Goal: Feedback & Contribution: Submit feedback/report problem

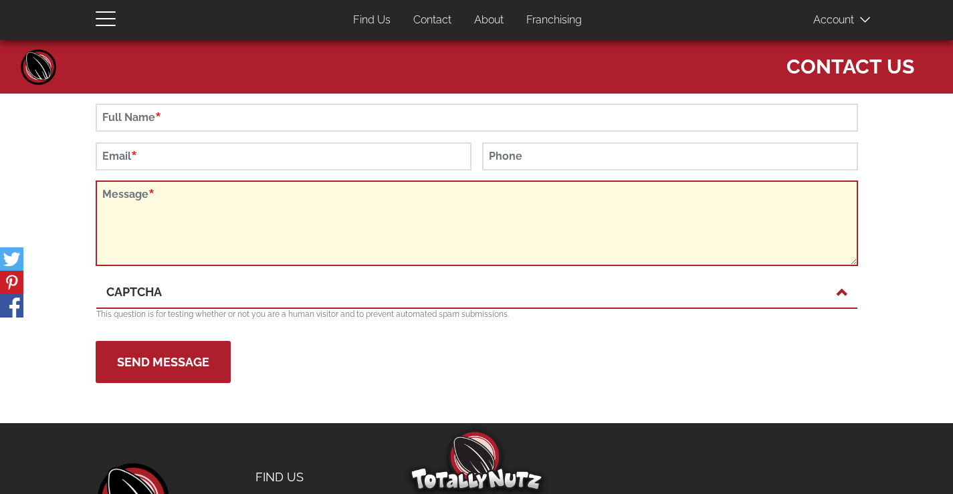
click at [193, 201] on textarea "Message" at bounding box center [477, 224] width 762 height 86
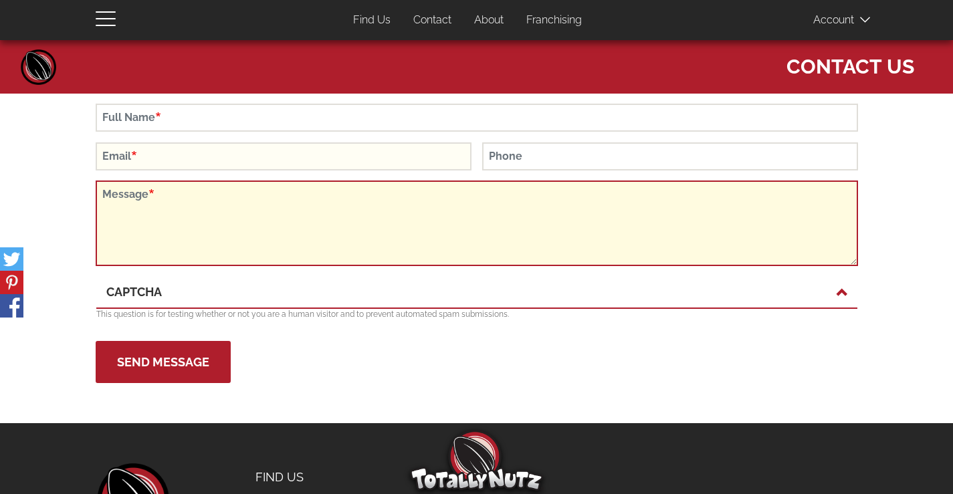
paste textarea "I'm in your area and would be happy to visit your business and submit a bid for…"
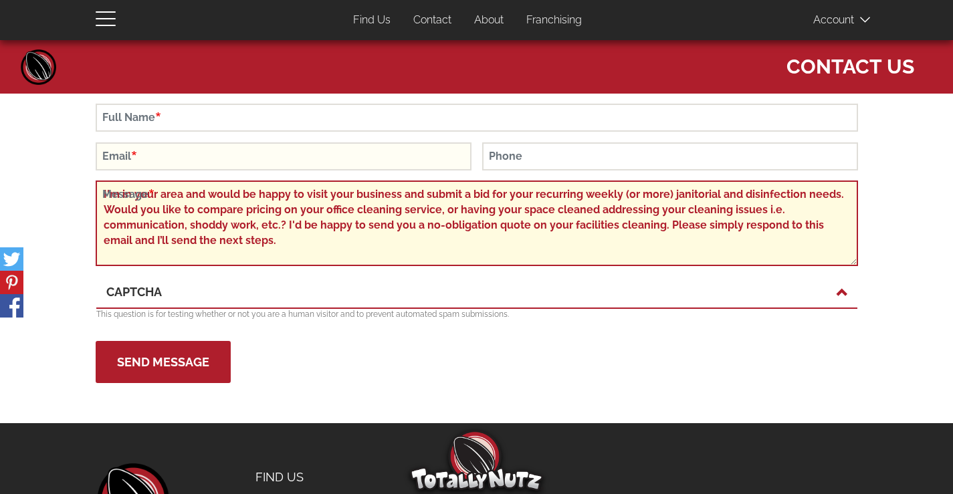
type textarea "I'm in your area and would be happy to visit your business and submit a bid for…"
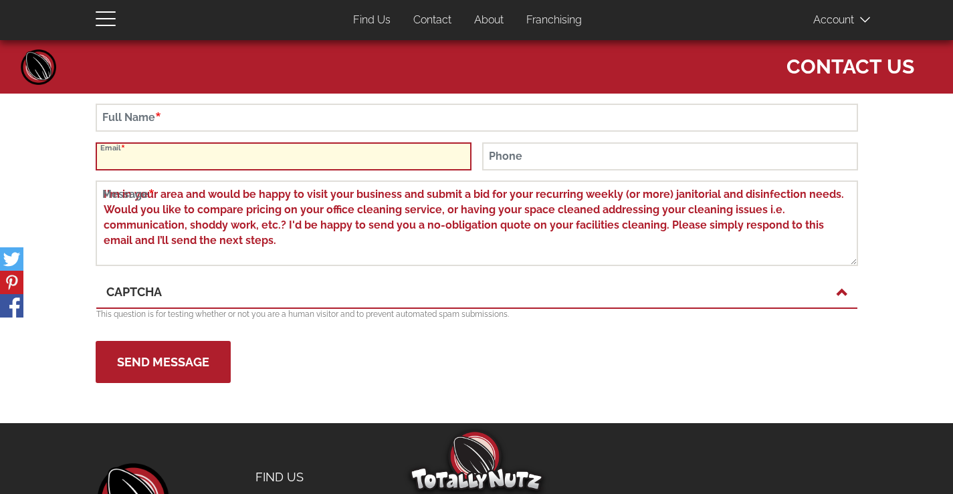
scroll to position [134, 0]
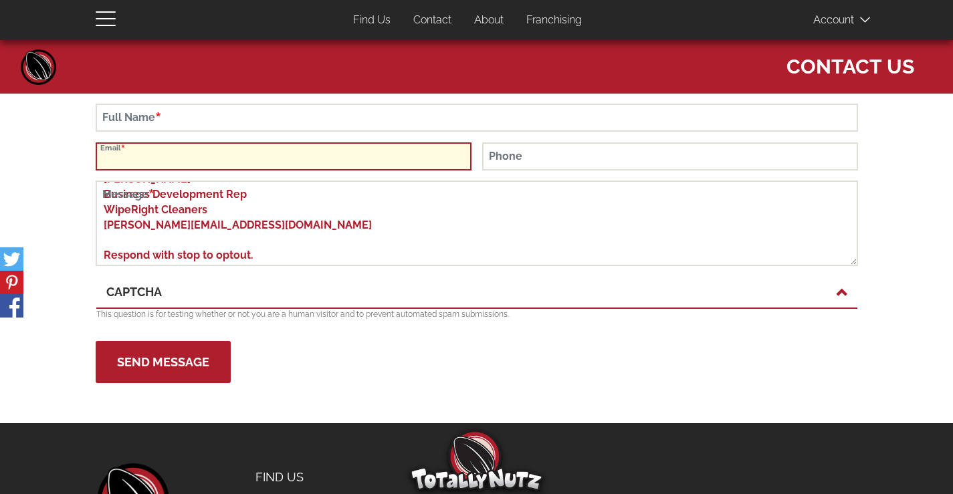
click at [189, 167] on input "Email" at bounding box center [284, 156] width 376 height 28
type input "[PERSON_NAME][EMAIL_ADDRESS][DOMAIN_NAME]"
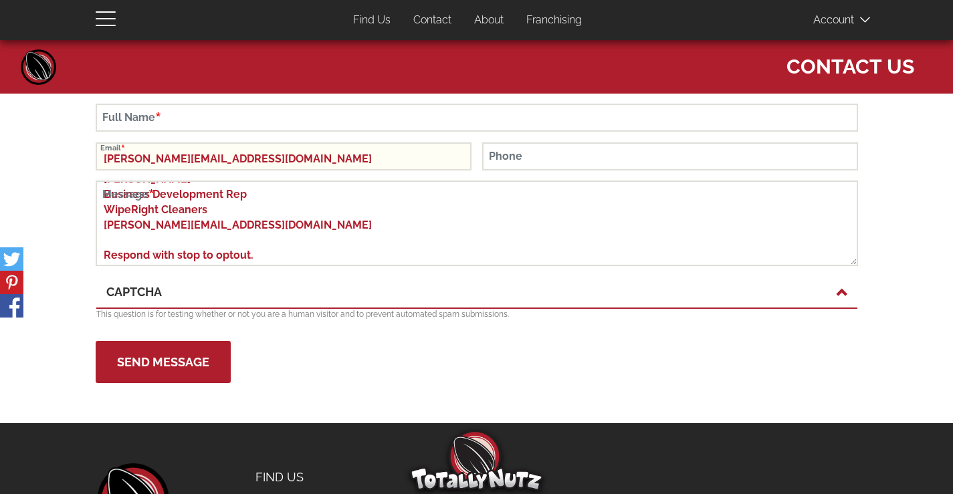
type input "[PERSON_NAME]"
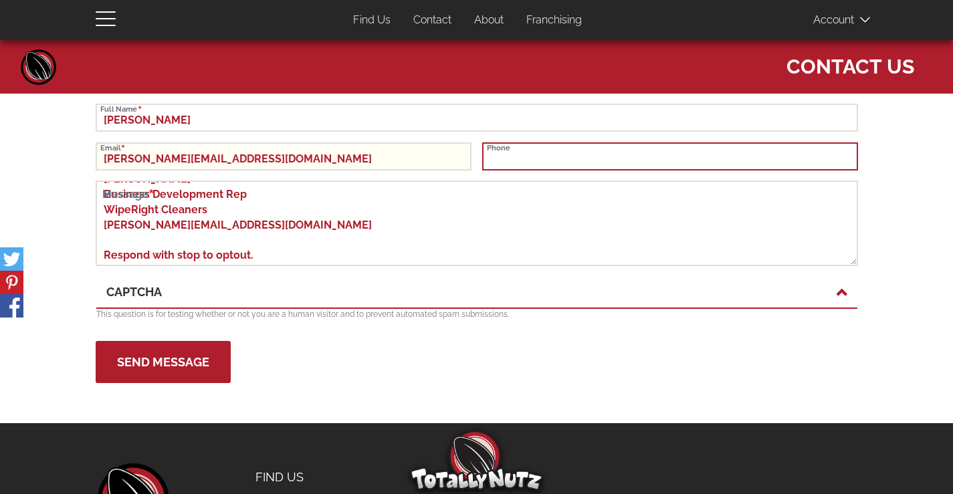
type input "6158027503"
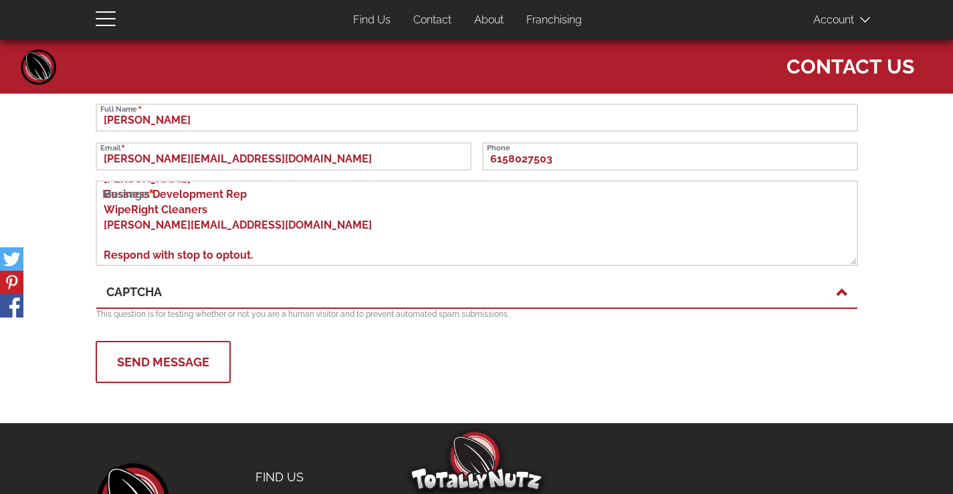
click at [201, 351] on button "Send Message" at bounding box center [163, 362] width 135 height 42
type button "Send Message"
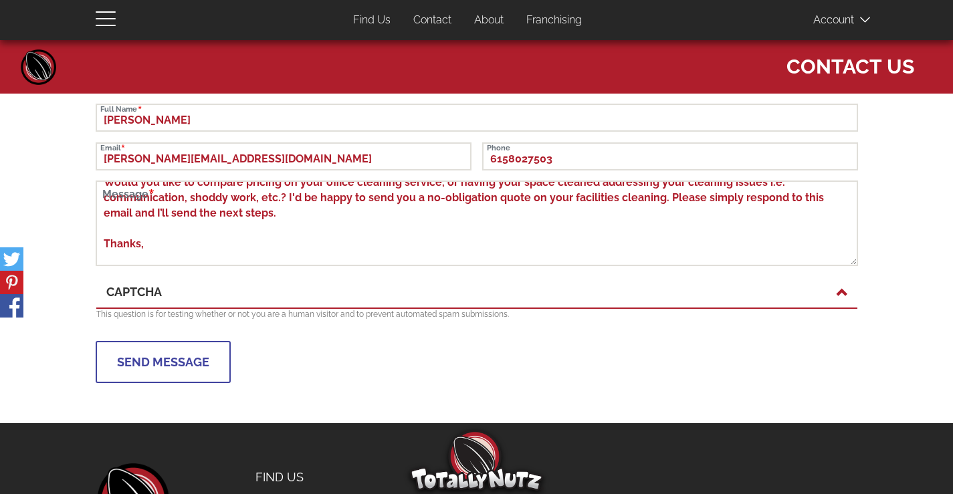
scroll to position [0, 0]
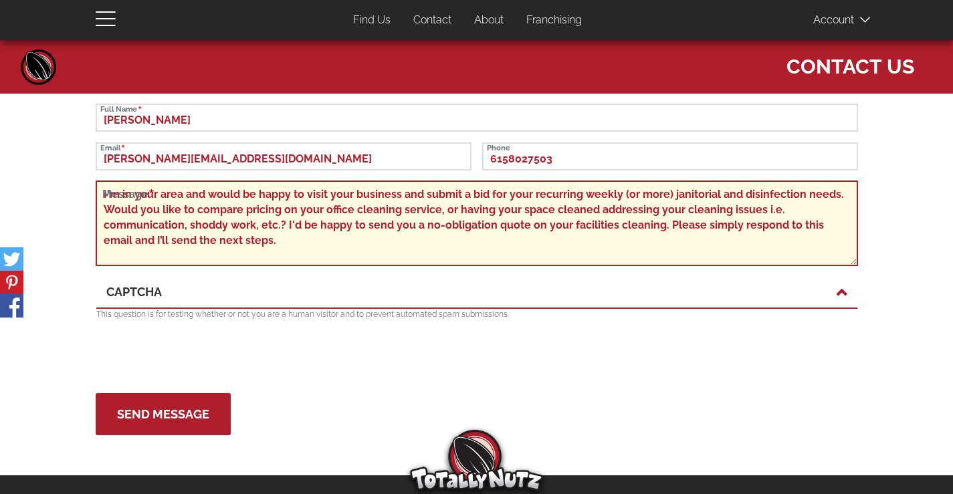
click at [312, 263] on textarea "I'm in your area and would be happy to visit your business and submit a bid for…" at bounding box center [477, 224] width 762 height 86
